Goal: Transaction & Acquisition: Purchase product/service

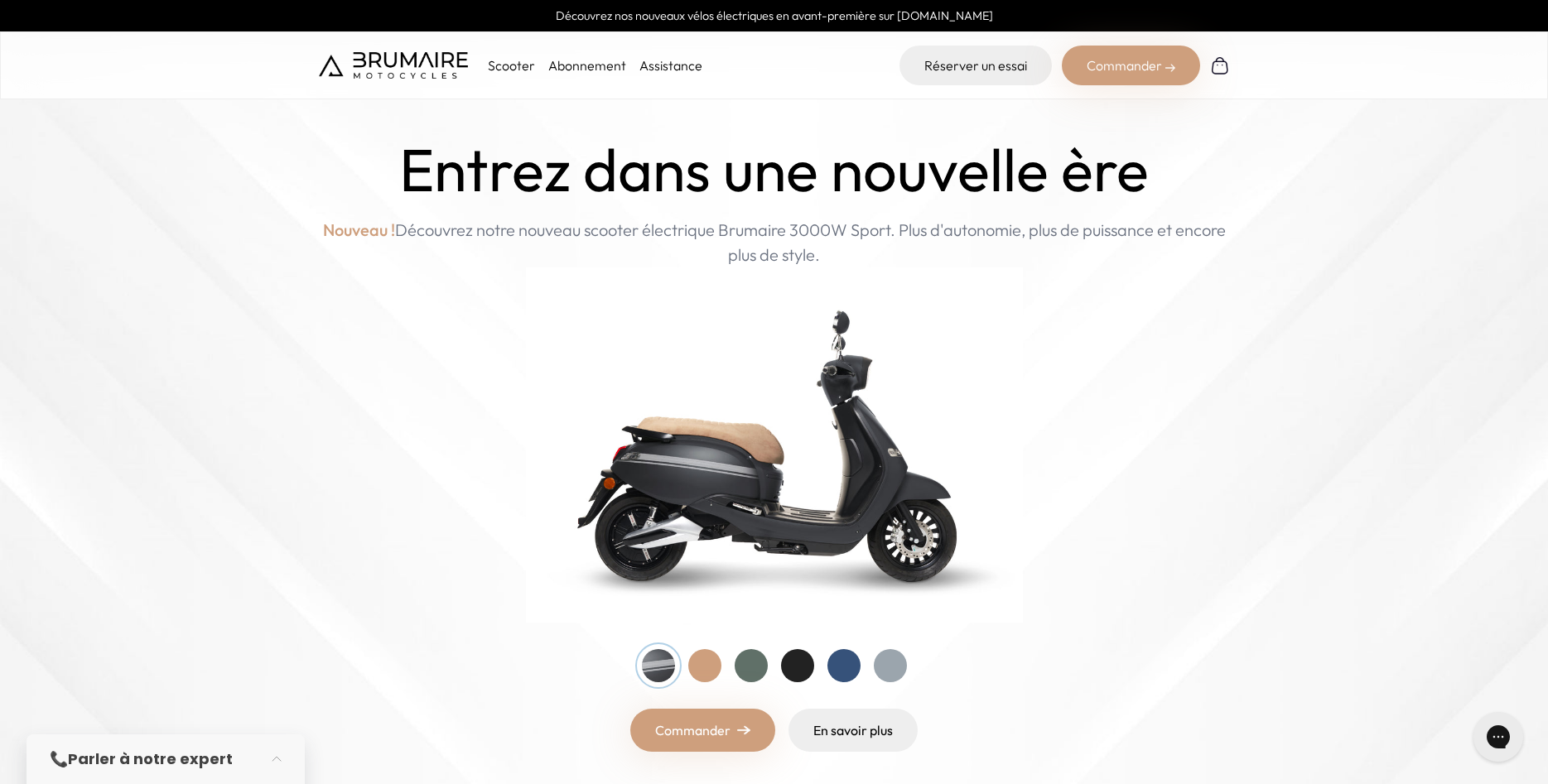
click at [511, 68] on p "Scooter" at bounding box center [511, 66] width 48 height 20
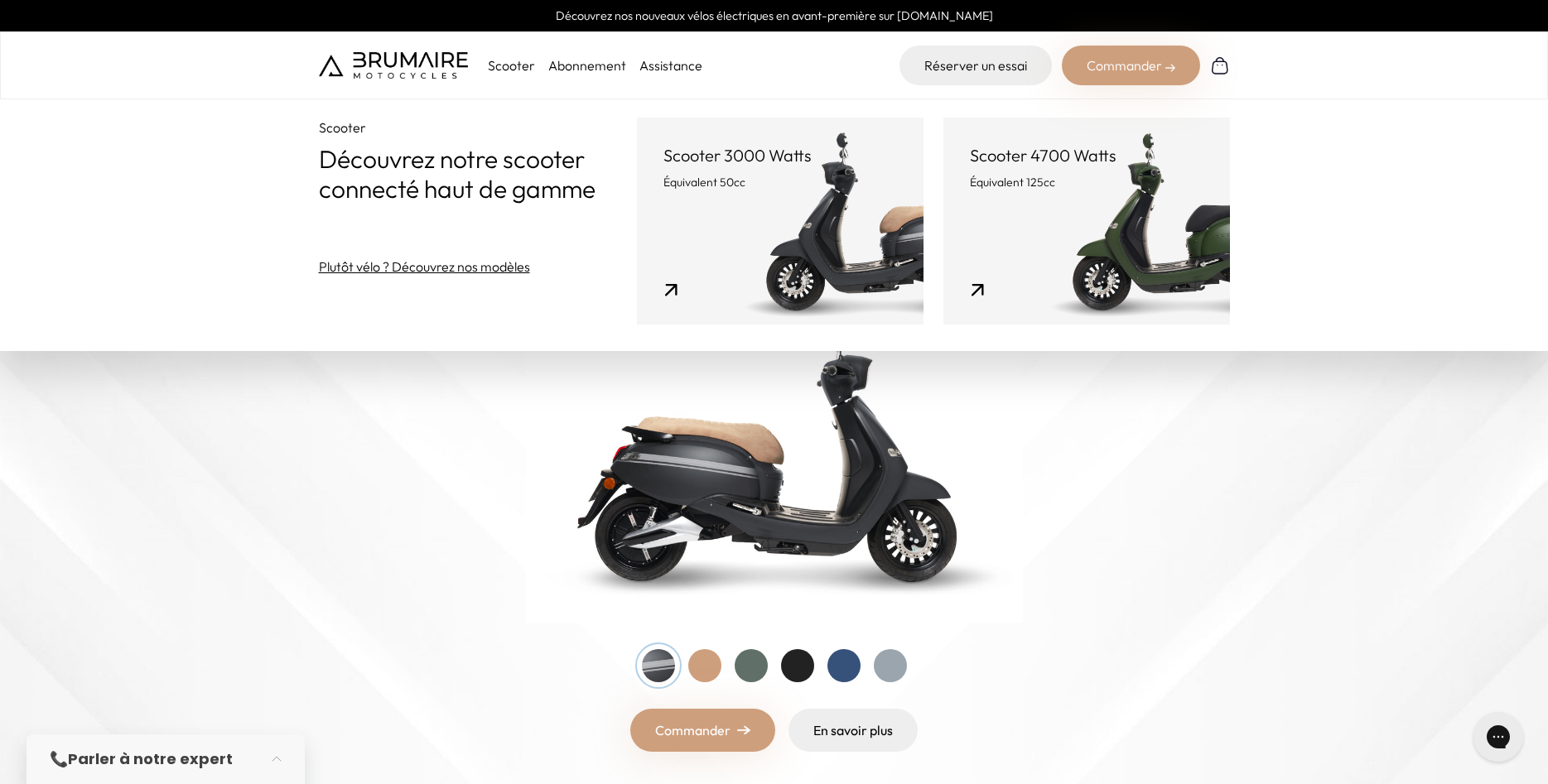
click at [1105, 244] on link "Scooter 4700 Watts Équivalent 125cc" at bounding box center [1086, 221] width 286 height 207
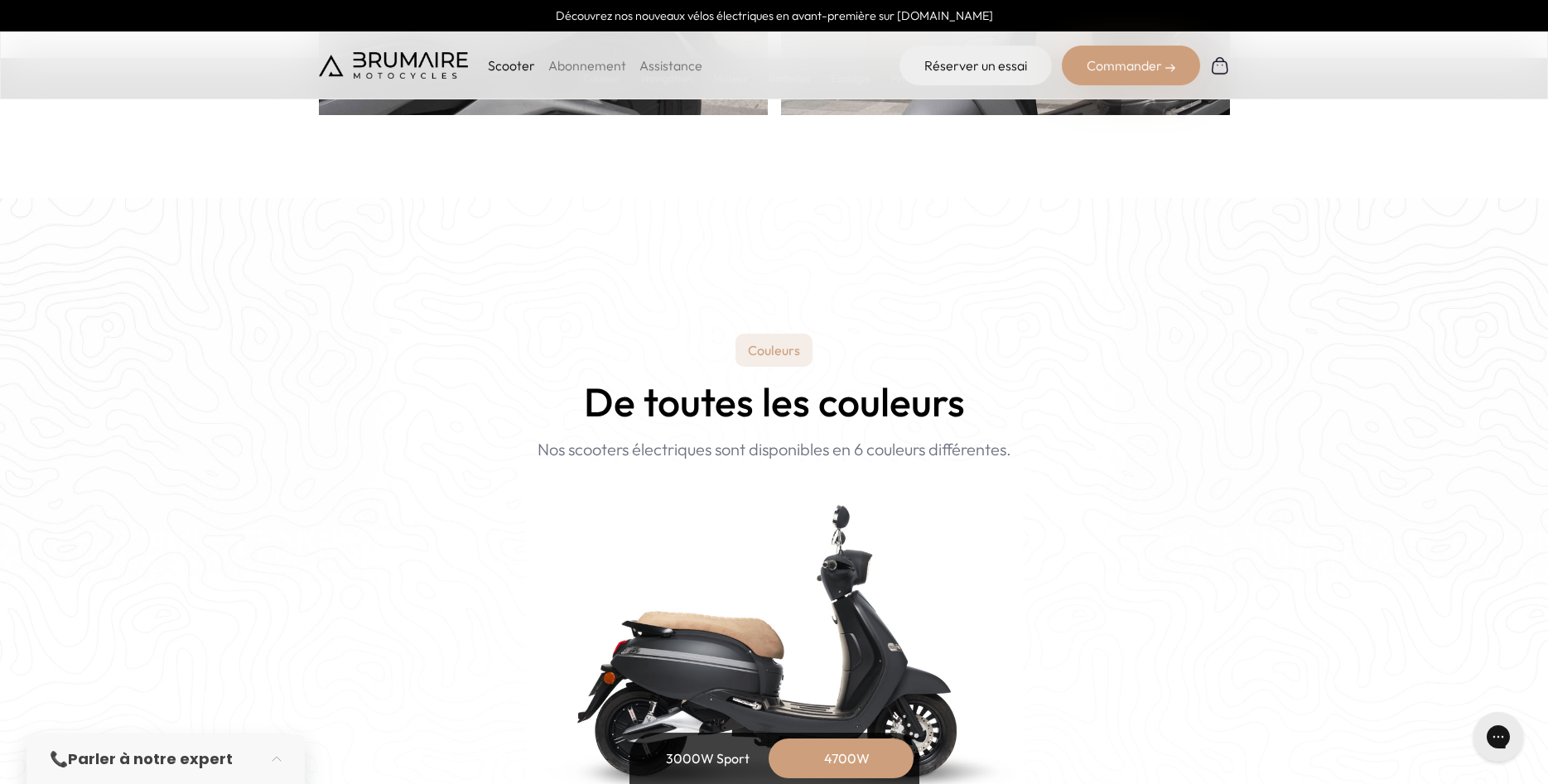
scroll to position [1351, 0]
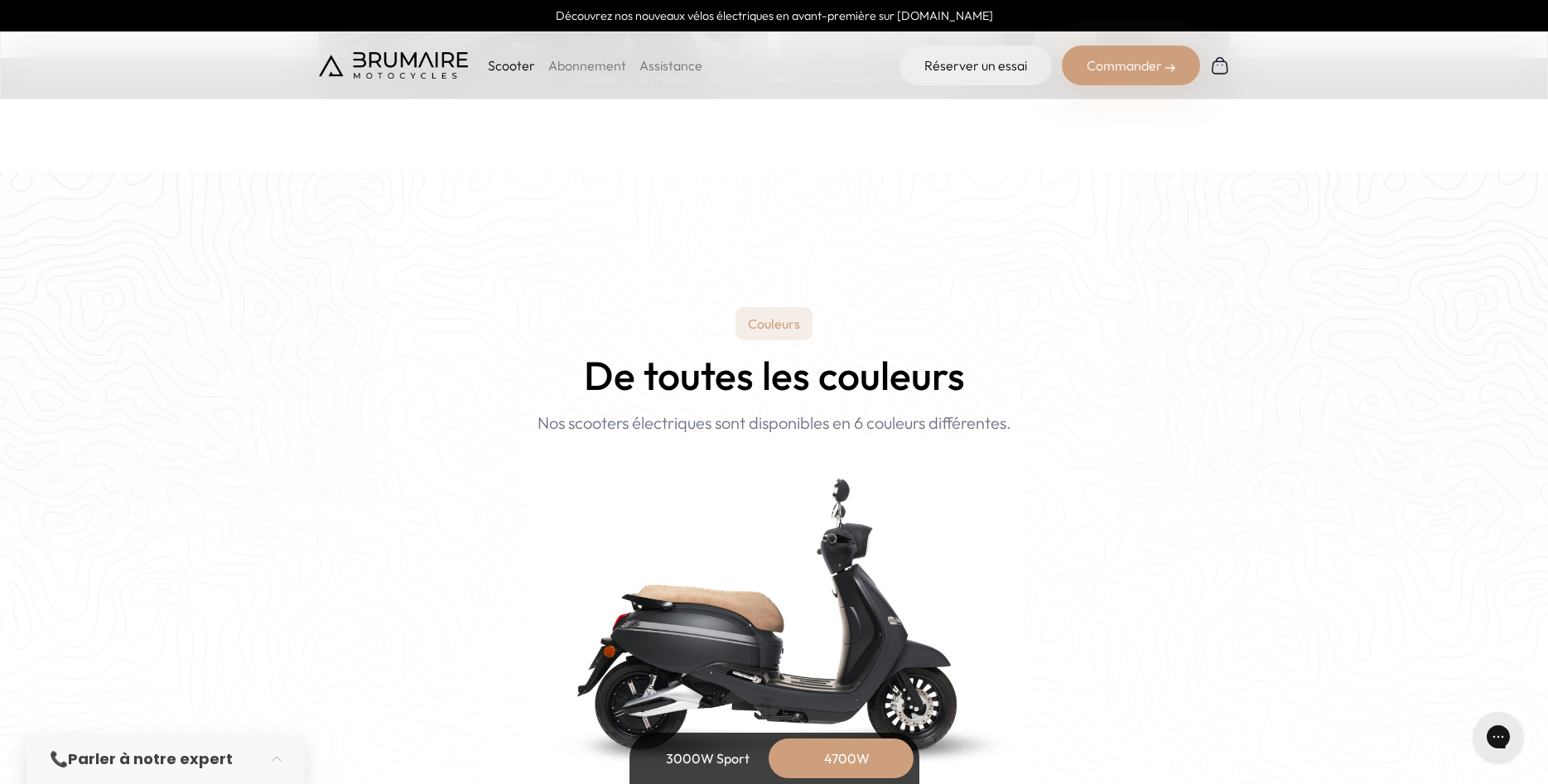
click at [875, 753] on div "4700W" at bounding box center [847, 757] width 133 height 39
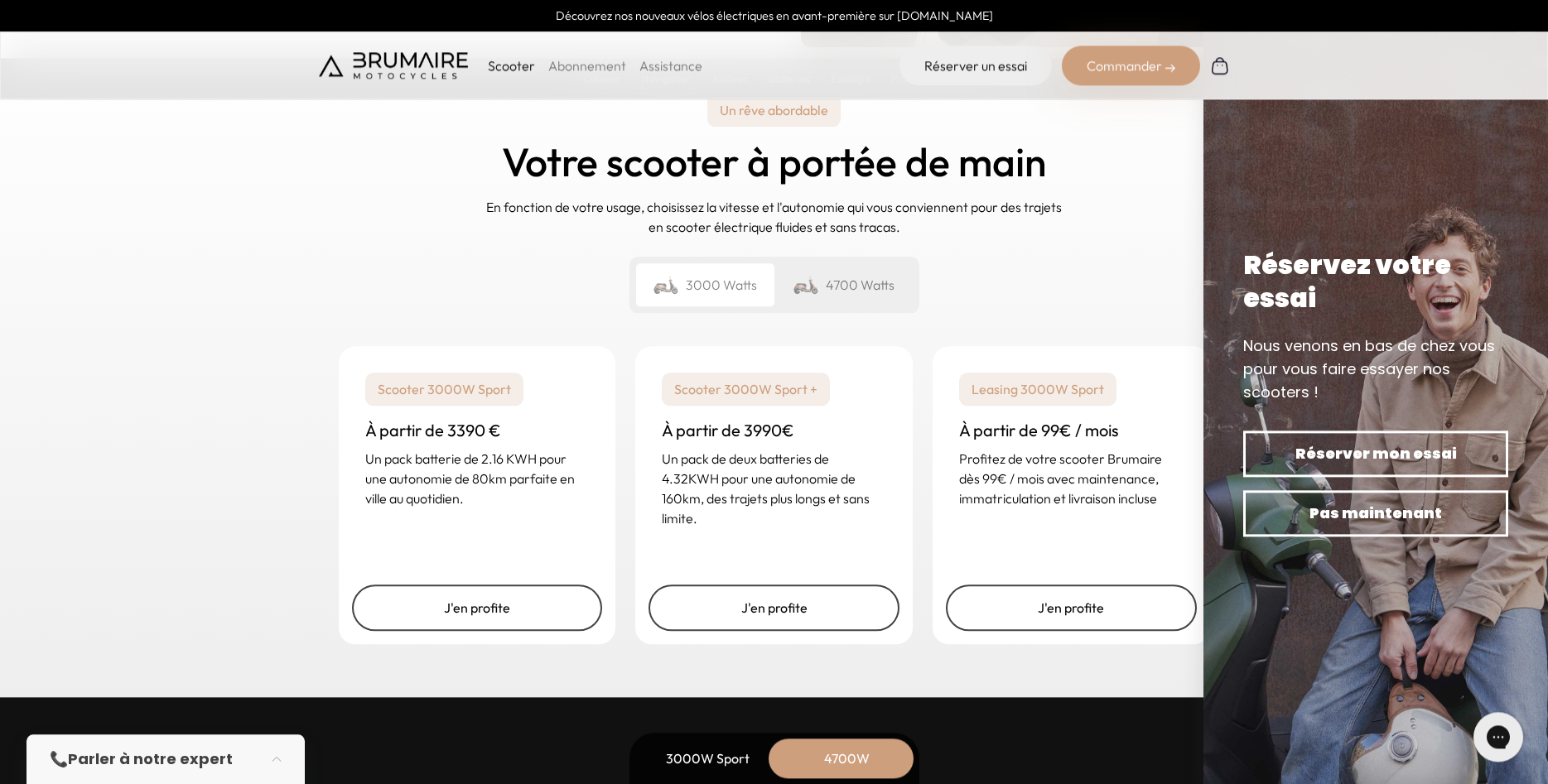
scroll to position [4054, 0]
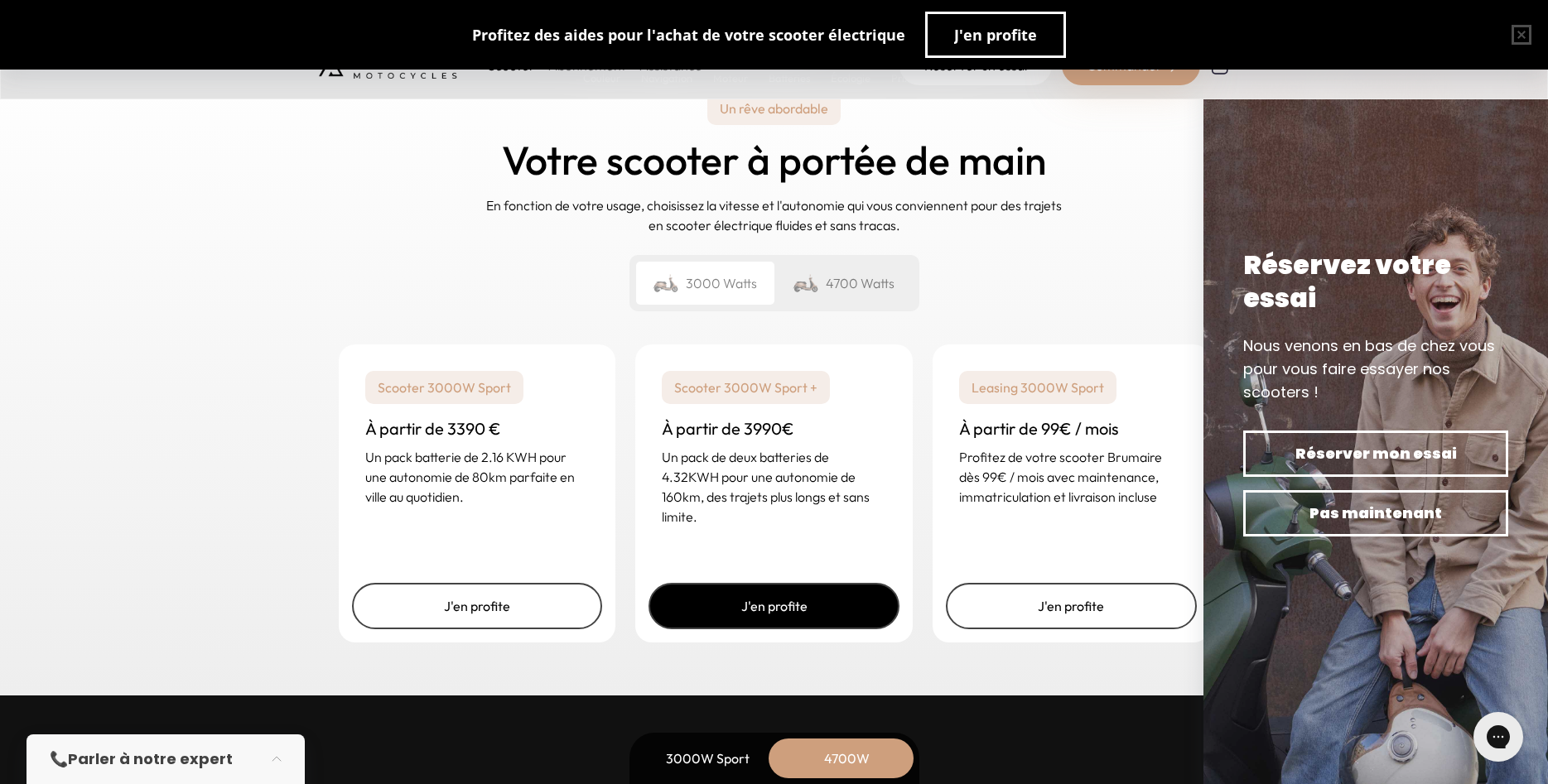
click at [736, 607] on link "J'en profite" at bounding box center [774, 606] width 251 height 47
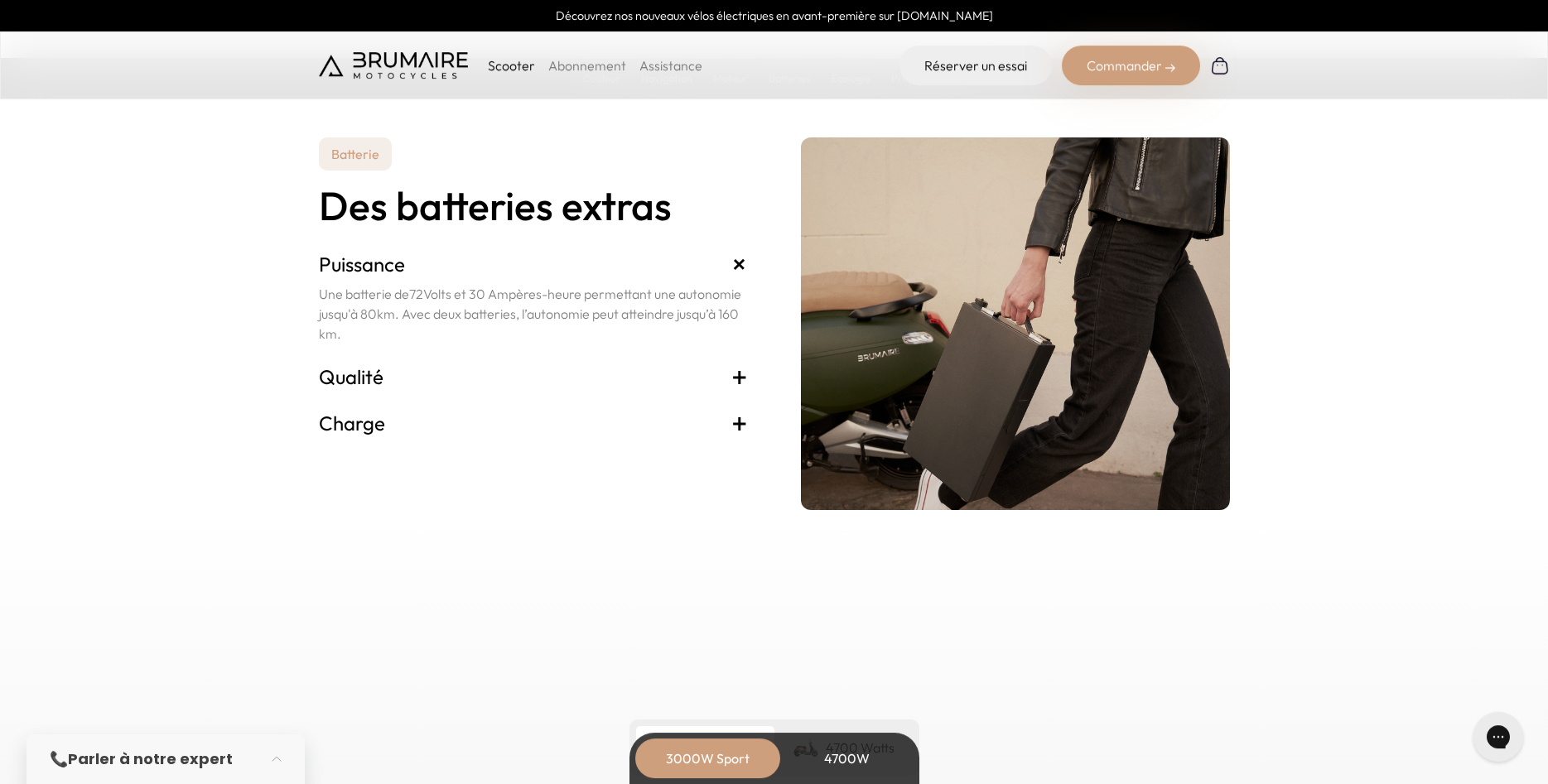
scroll to position [3464, 0]
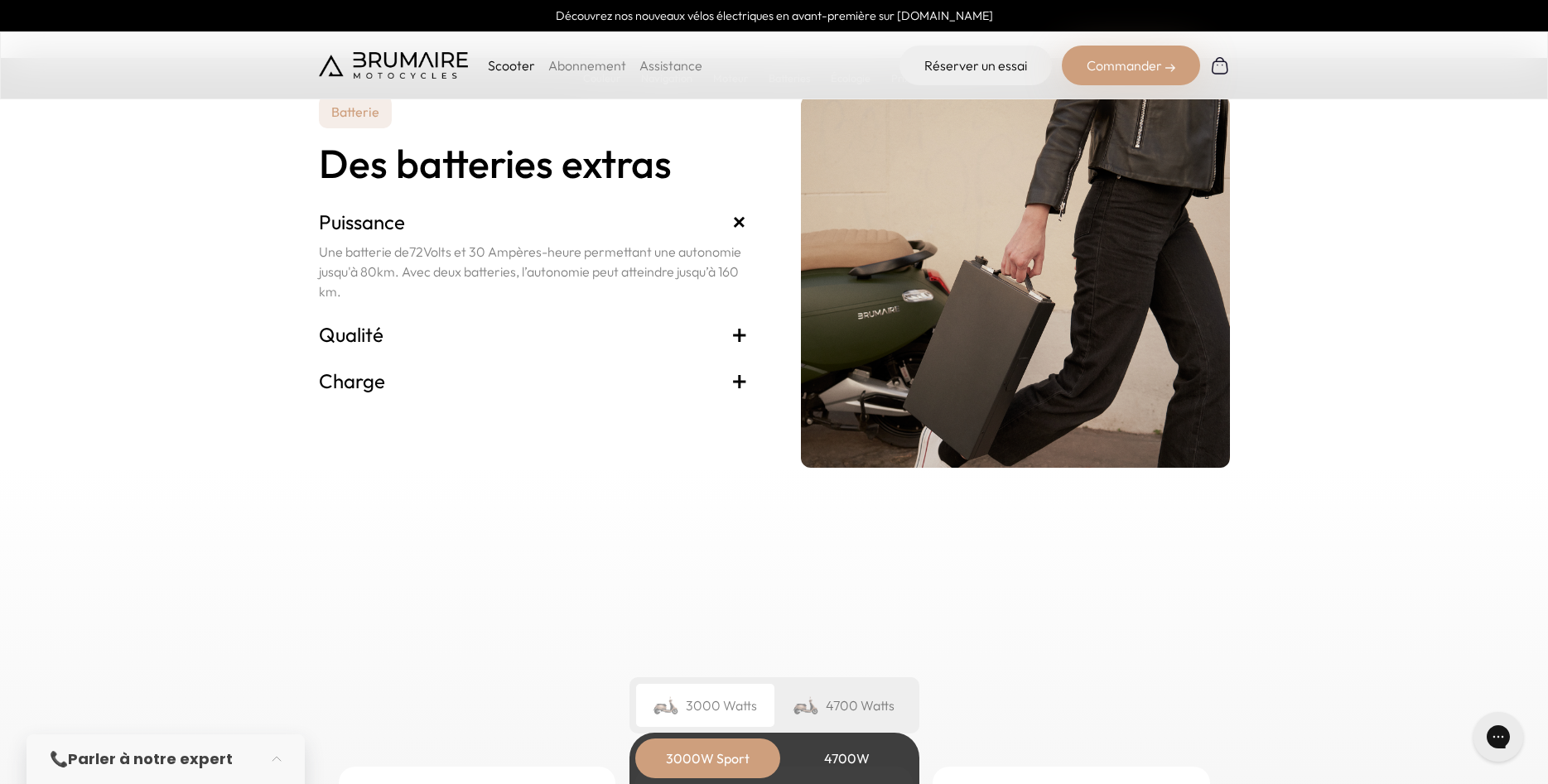
click at [415, 335] on h3 "Qualité +" at bounding box center [533, 334] width 429 height 27
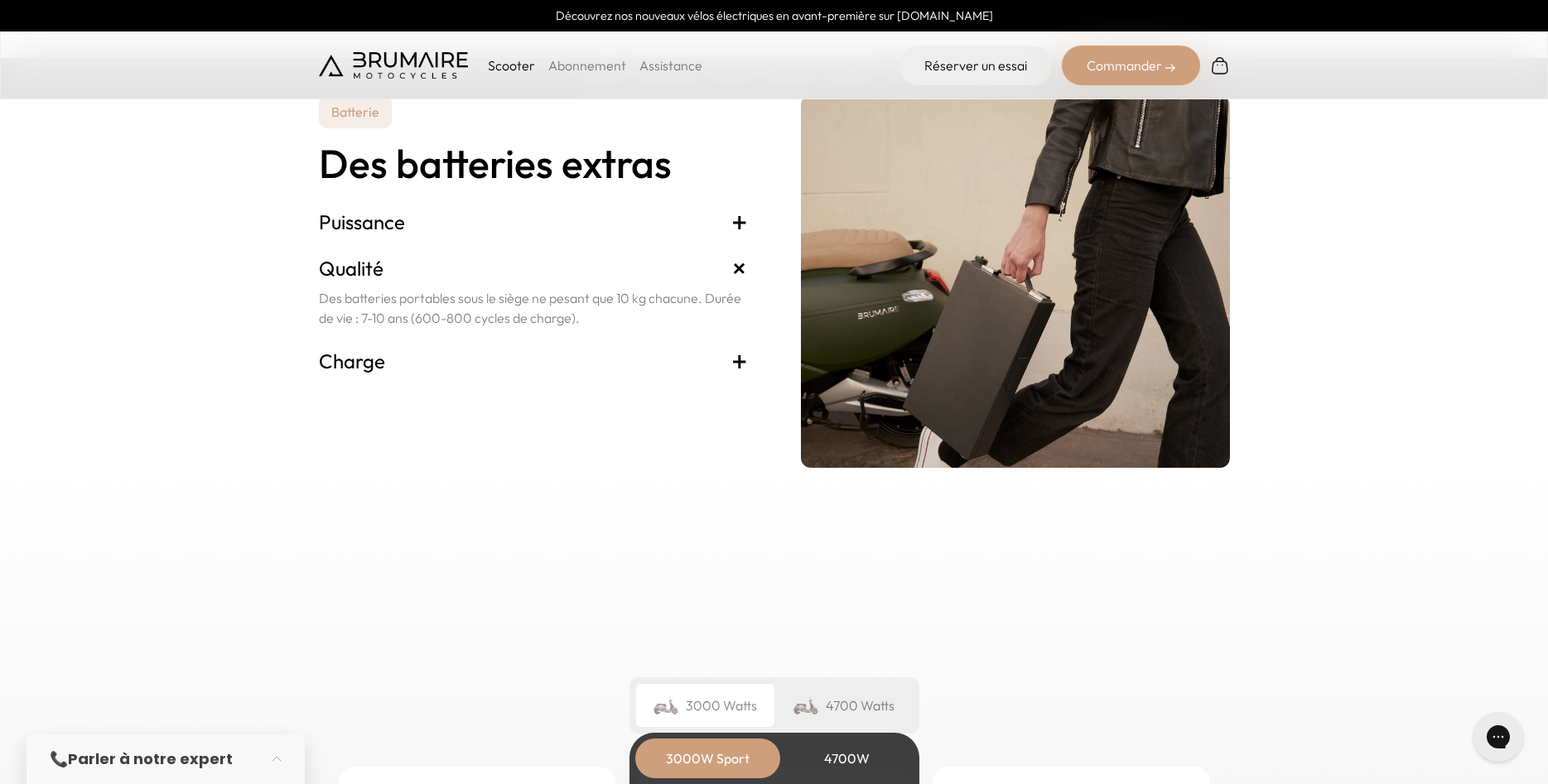
click at [390, 363] on h3 "Charge +" at bounding box center [533, 360] width 429 height 27
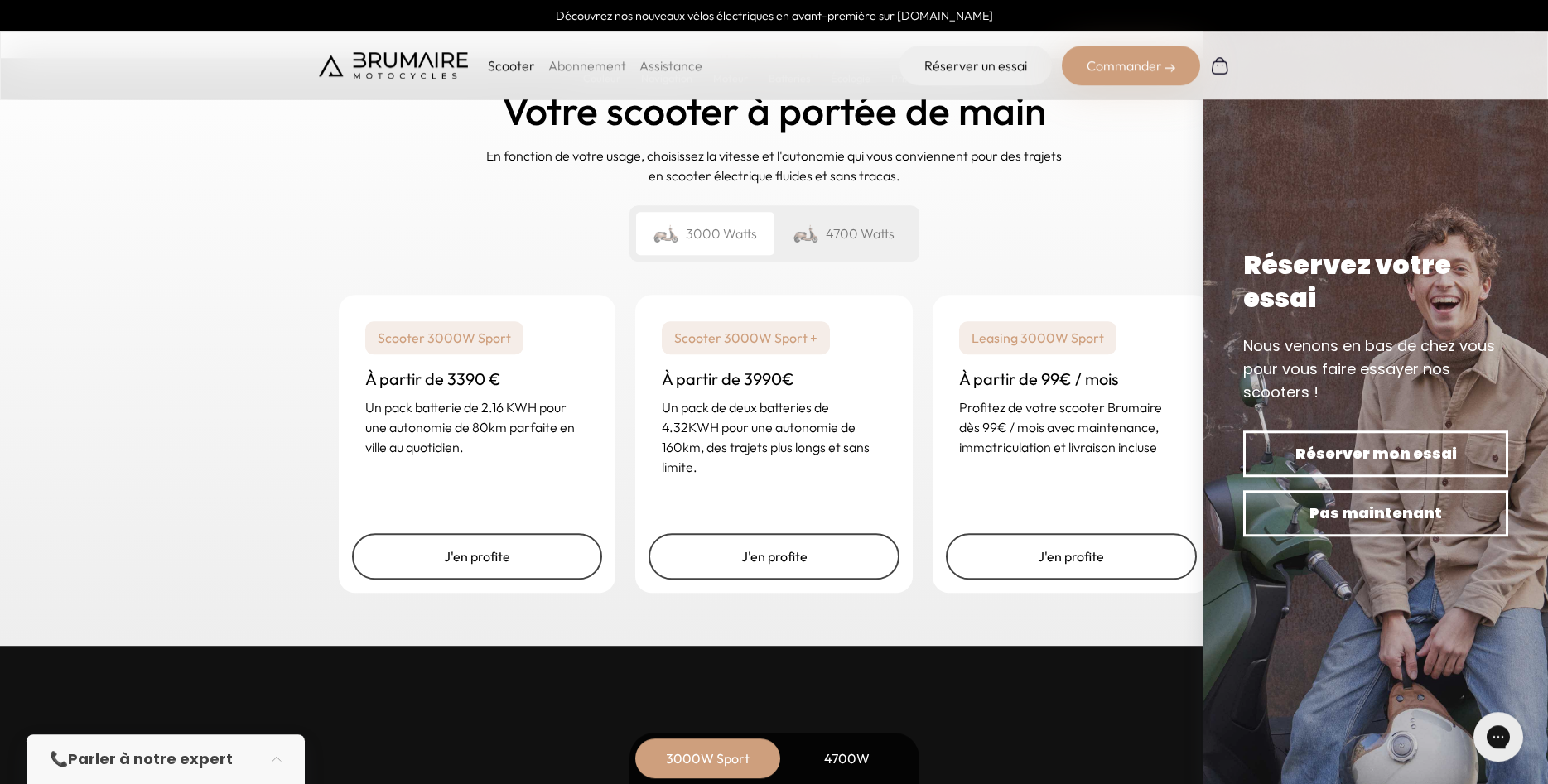
scroll to position [3970, 0]
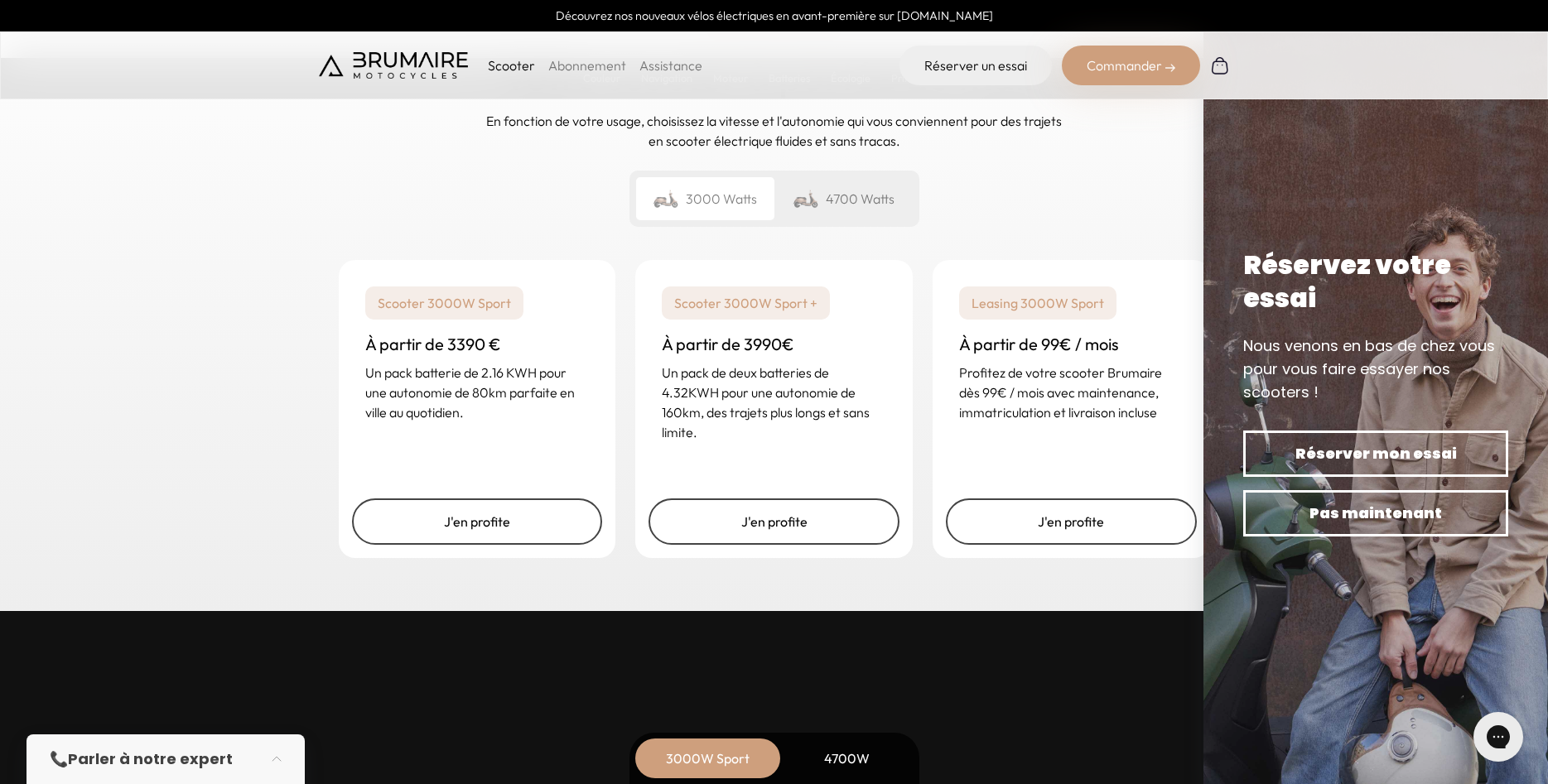
click at [841, 198] on div "4700 Watts" at bounding box center [843, 199] width 138 height 43
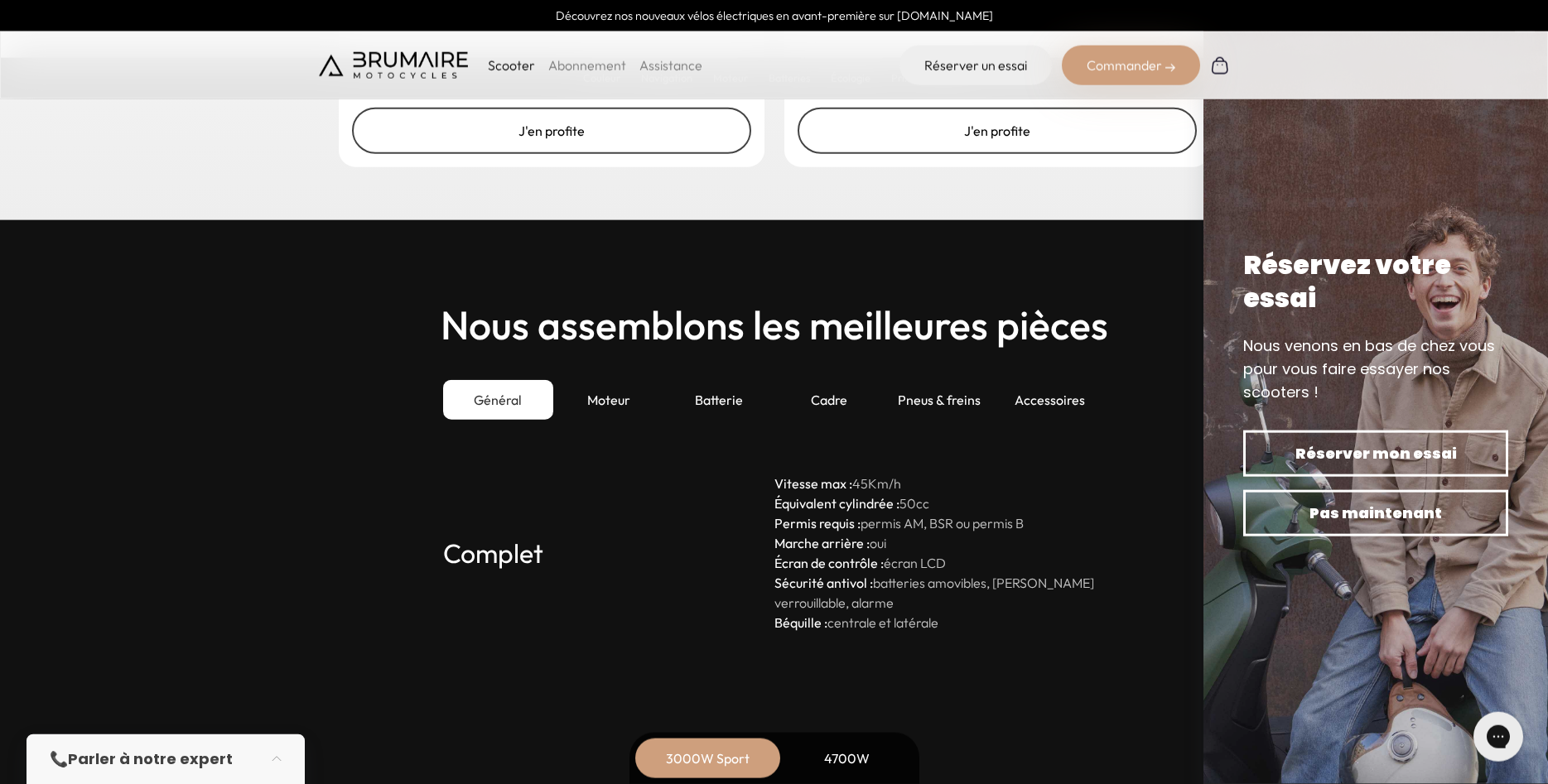
scroll to position [4392, 0]
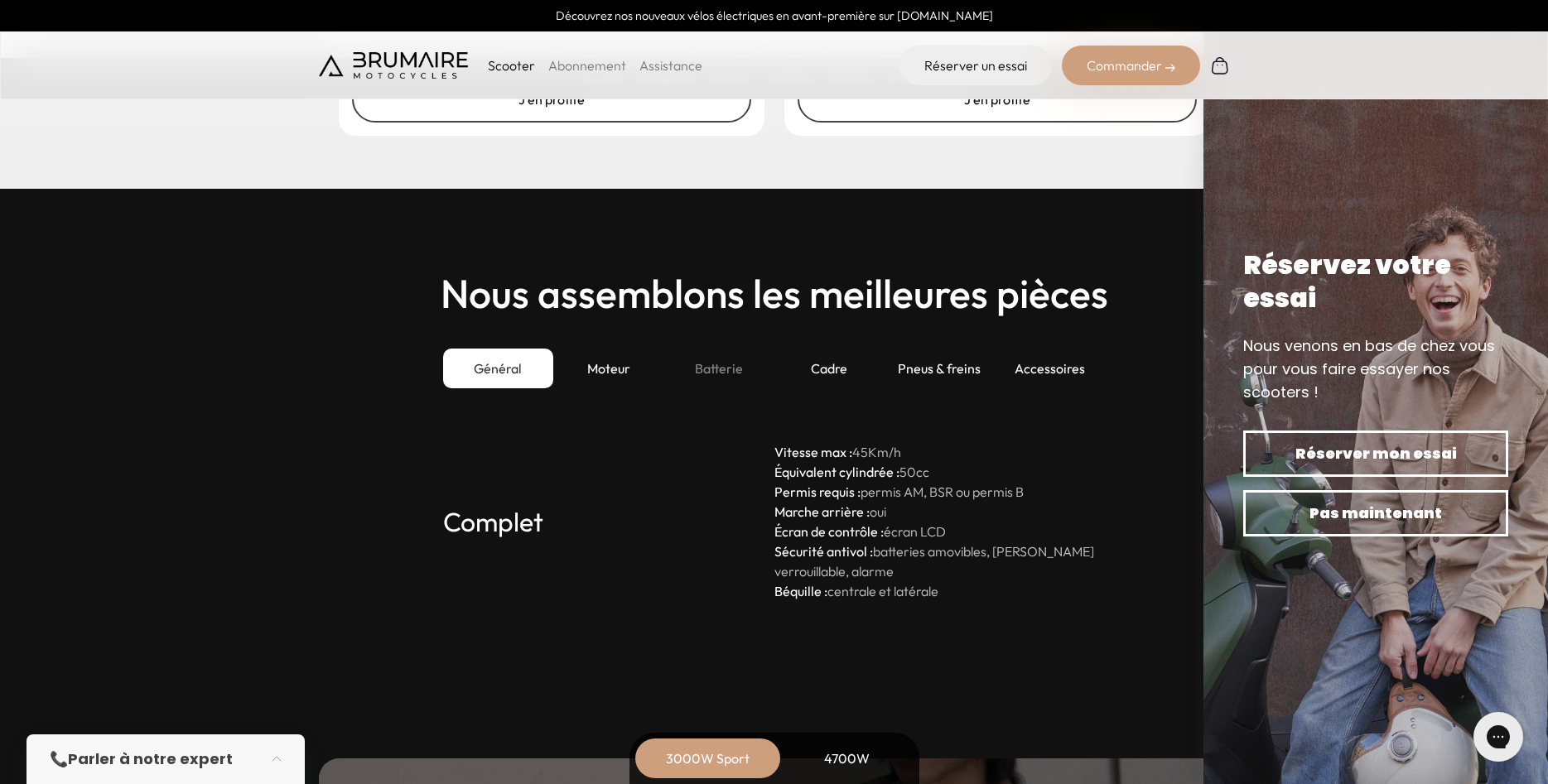
click at [721, 375] on div "Batterie" at bounding box center [718, 368] width 110 height 39
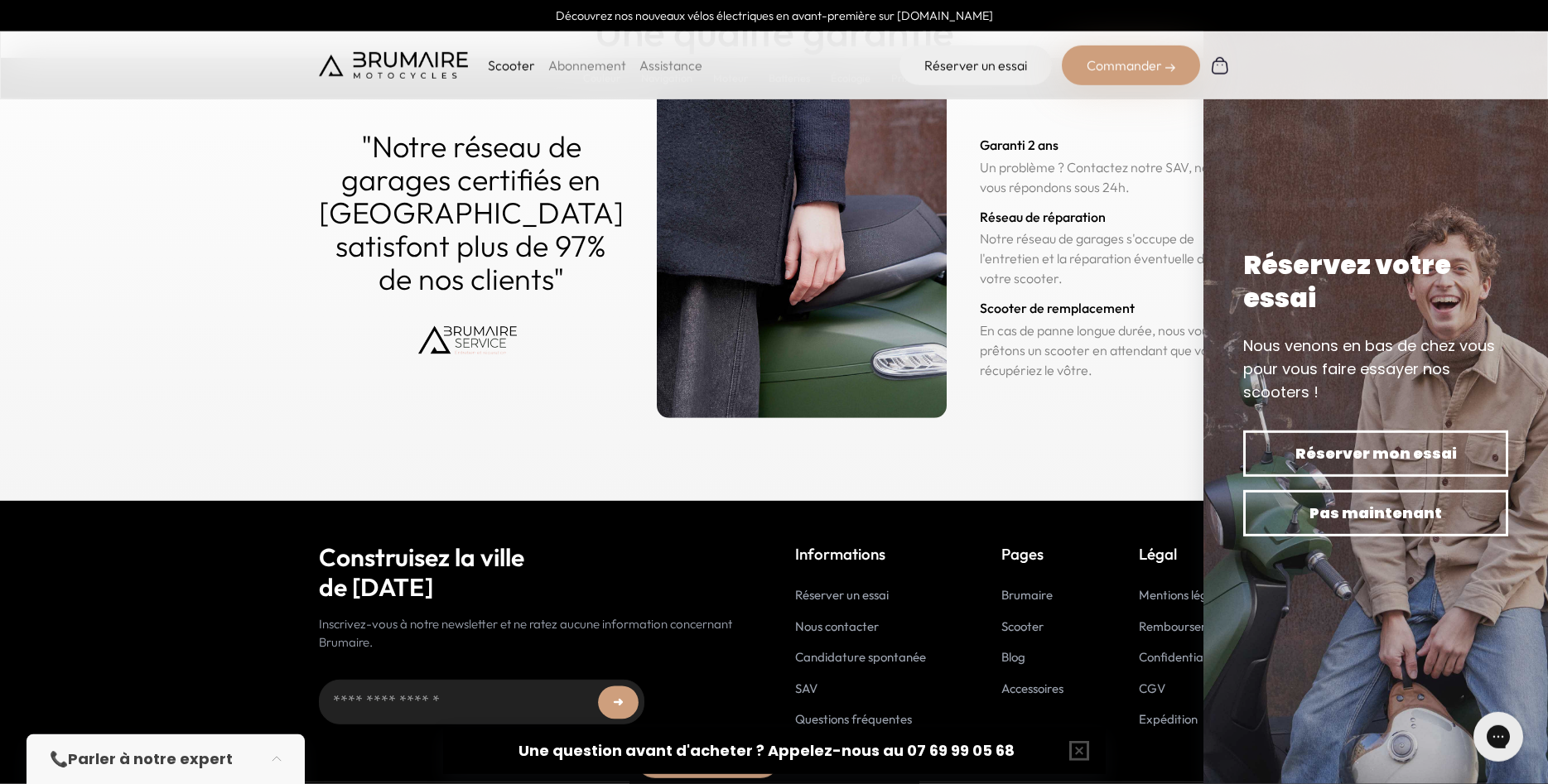
scroll to position [8116, 0]
